Goal: Task Accomplishment & Management: Manage account settings

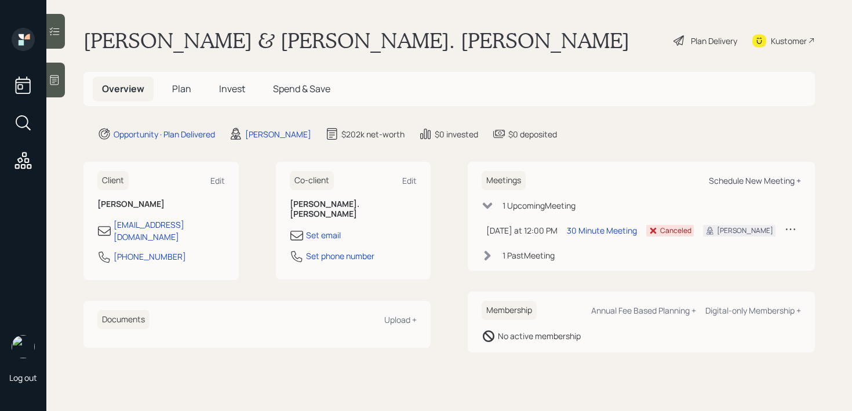
click at [733, 180] on div "Schedule New Meeting +" at bounding box center [755, 180] width 92 height 11
select select "8b79112e-3cfb-44f9-89e7-15267fe946c1"
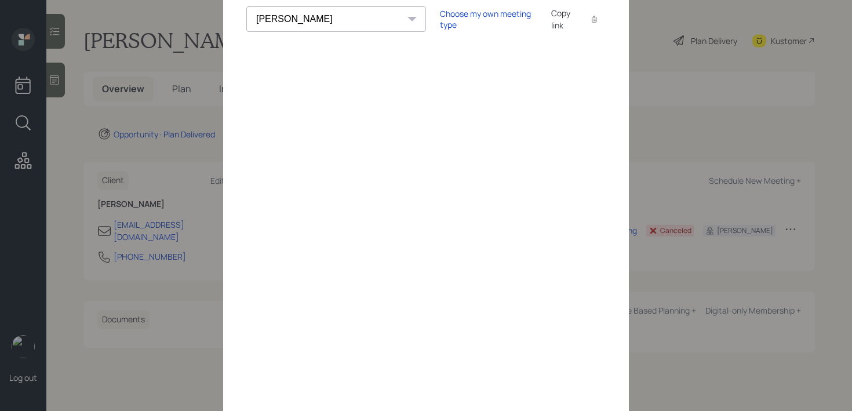
scroll to position [67, 0]
